Goal: Use online tool/utility: Utilize a website feature to perform a specific function

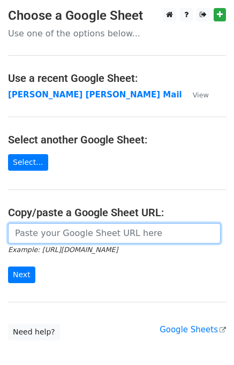
drag, startPoint x: 34, startPoint y: 237, endPoint x: 43, endPoint y: 235, distance: 8.7
click at [34, 237] on input "url" at bounding box center [114, 233] width 213 height 20
type input "https://docs.google.com/spreadsheets/d/1zUKhxjrhozHMhydIMYEveZTpRvy8Oh7onxeYEfa…"
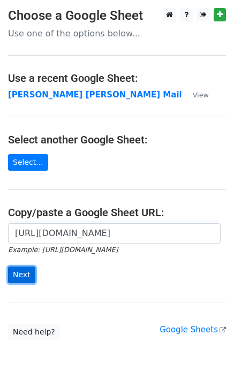
click at [21, 267] on input "Next" at bounding box center [21, 275] width 27 height 17
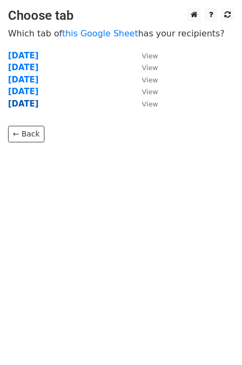
click at [29, 103] on strong "Friday" at bounding box center [23, 104] width 31 height 10
